Goal: Task Accomplishment & Management: Use online tool/utility

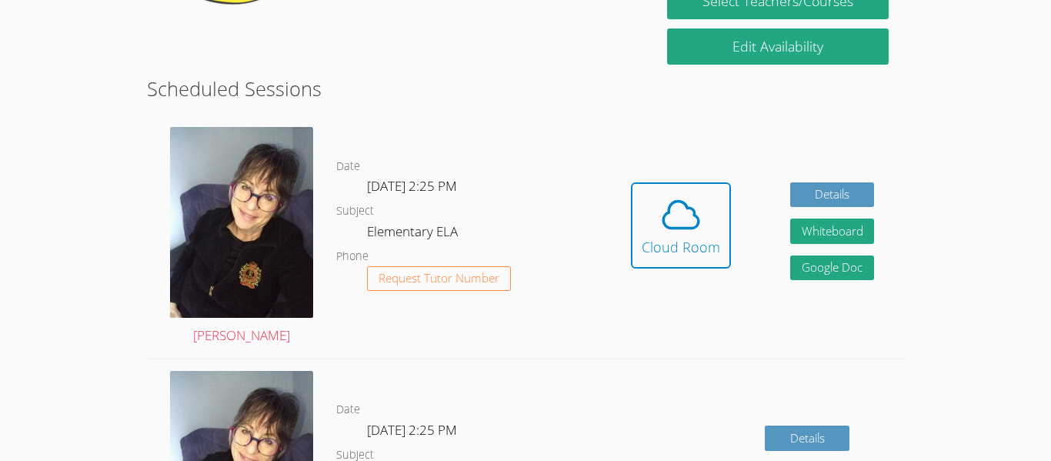
scroll to position [364, 0]
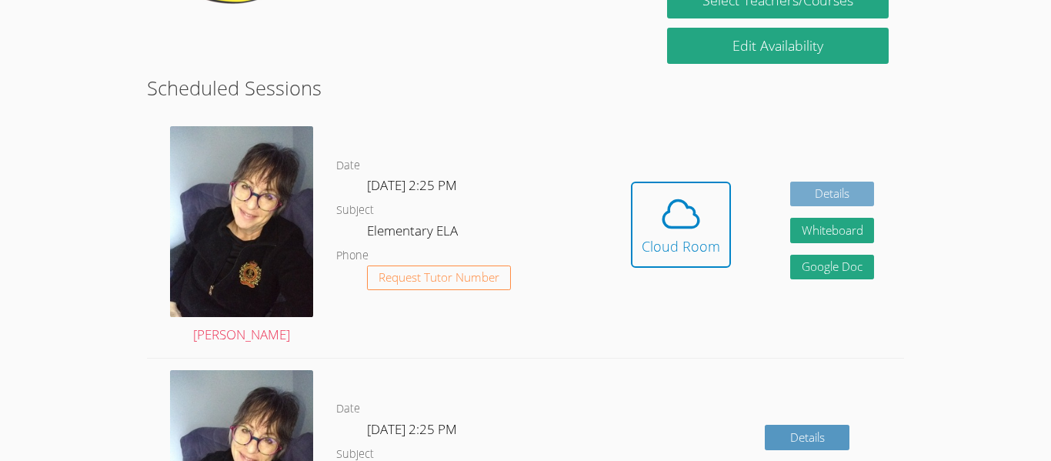
click at [815, 201] on link "Details" at bounding box center [832, 194] width 85 height 25
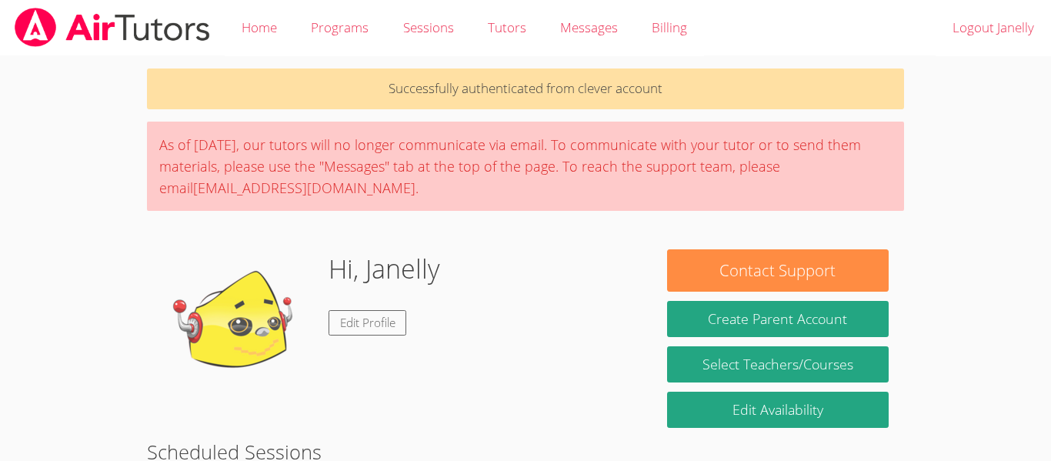
scroll to position [364, 0]
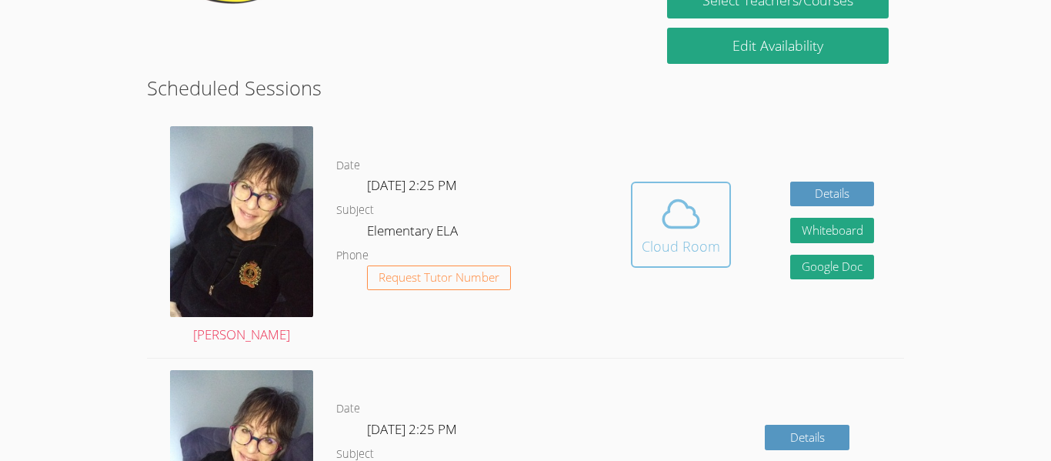
click at [674, 239] on div "Cloud Room" at bounding box center [681, 246] width 78 height 22
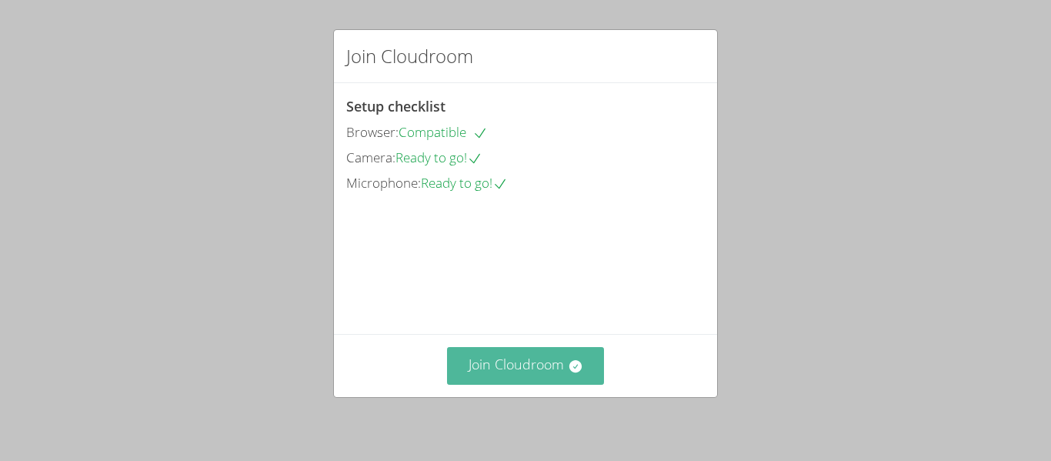
click at [550, 365] on button "Join Cloudroom" at bounding box center [526, 366] width 158 height 38
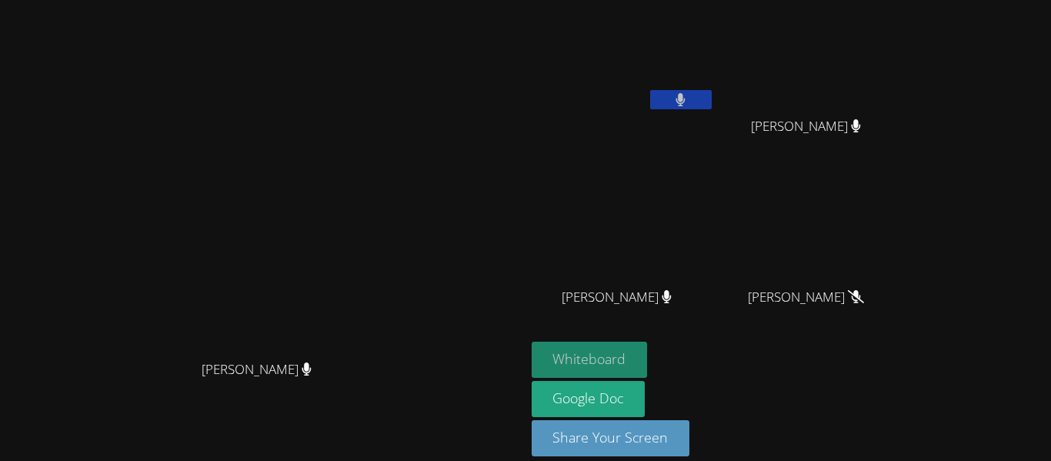
click at [648, 366] on button "Whiteboard" at bounding box center [590, 360] width 116 height 36
click at [712, 103] on button at bounding box center [681, 99] width 62 height 19
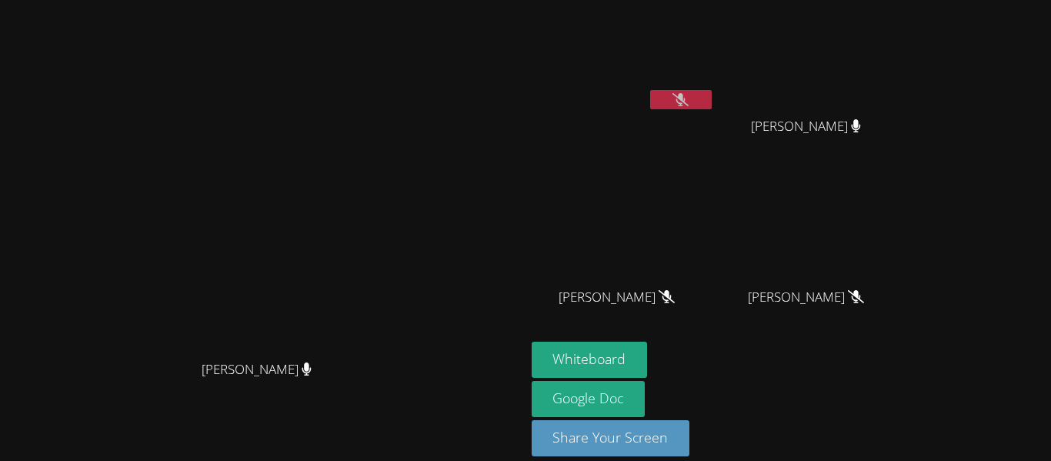
click at [712, 97] on button at bounding box center [681, 99] width 62 height 19
click at [712, 105] on button at bounding box center [681, 99] width 62 height 19
click at [712, 95] on button at bounding box center [681, 99] width 62 height 19
click at [712, 107] on button at bounding box center [681, 99] width 62 height 19
click at [689, 95] on icon at bounding box center [680, 99] width 16 height 13
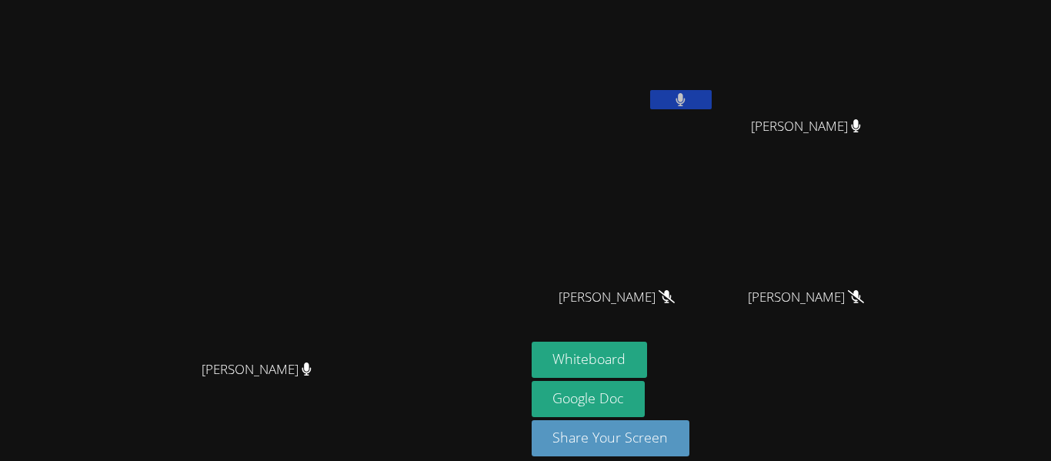
click at [686, 97] on icon at bounding box center [680, 99] width 9 height 13
click at [378, 352] on video at bounding box center [262, 208] width 231 height 289
click at [519, 407] on div "[PERSON_NAME]" at bounding box center [262, 383] width 513 height 62
click at [712, 107] on button at bounding box center [681, 99] width 62 height 19
click at [686, 95] on icon at bounding box center [681, 99] width 10 height 13
